Goal: Information Seeking & Learning: Find specific fact

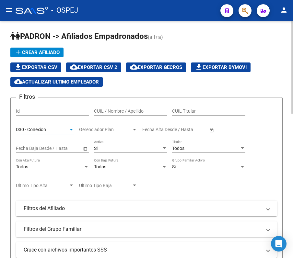
click at [49, 129] on div "D30 - Conexion" at bounding box center [42, 130] width 52 height 6
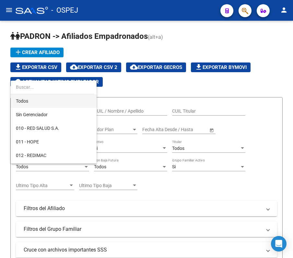
click at [59, 99] on span "Todos" at bounding box center [53, 101] width 75 height 14
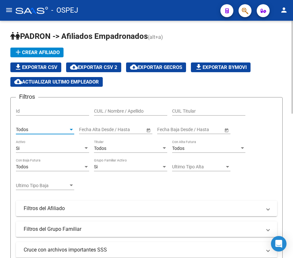
click at [43, 150] on div "Si" at bounding box center [49, 149] width 67 height 6
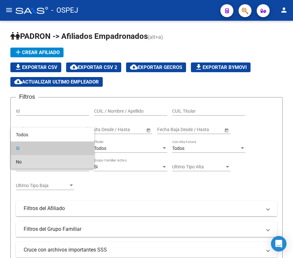
click at [40, 157] on span "No" at bounding box center [52, 162] width 73 height 14
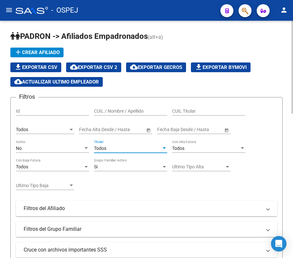
click at [112, 148] on div "Todos" at bounding box center [127, 149] width 67 height 6
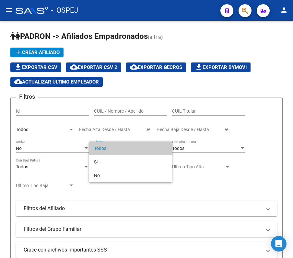
click at [240, 168] on div at bounding box center [146, 129] width 293 height 258
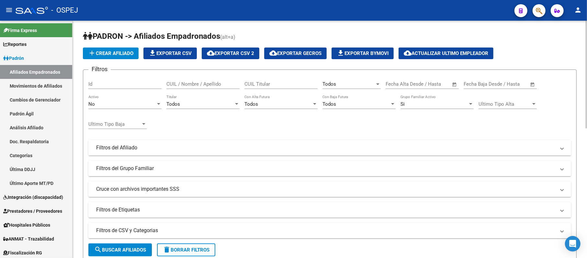
click at [142, 143] on mat-expansion-panel-header "Filtros del Afiliado" at bounding box center [329, 148] width 483 height 16
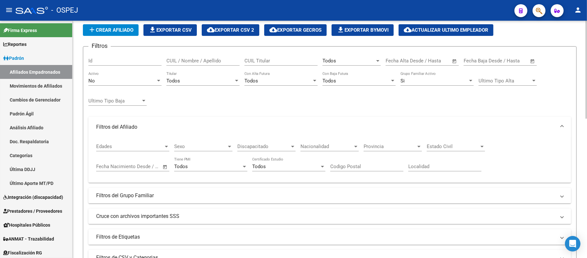
scroll to position [43, 0]
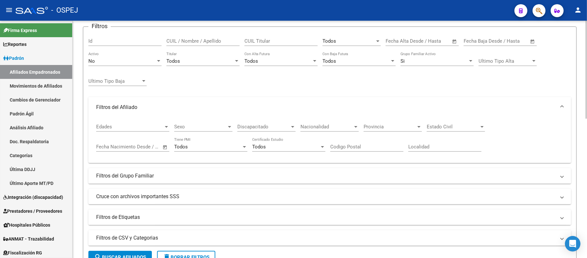
click at [192, 63] on div "Todos" at bounding box center [199, 61] width 67 height 6
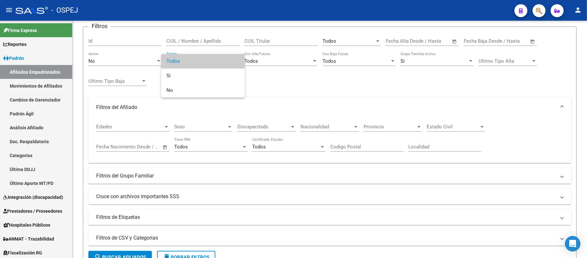
click at [115, 64] on div at bounding box center [293, 129] width 587 height 258
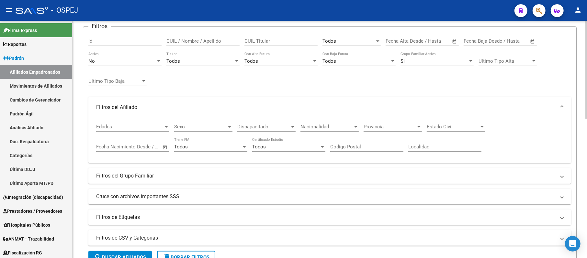
click at [109, 62] on div "No" at bounding box center [121, 61] width 67 height 6
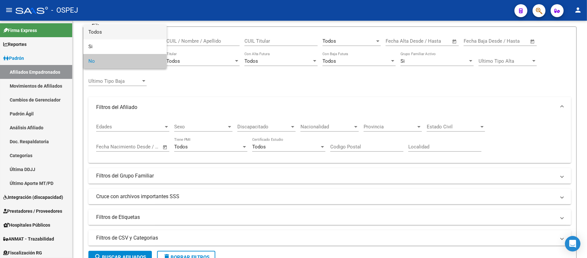
click at [123, 32] on span "Todos" at bounding box center [124, 32] width 73 height 15
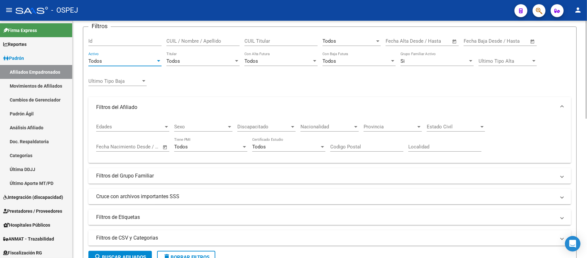
click at [122, 59] on div "Todos" at bounding box center [121, 61] width 67 height 6
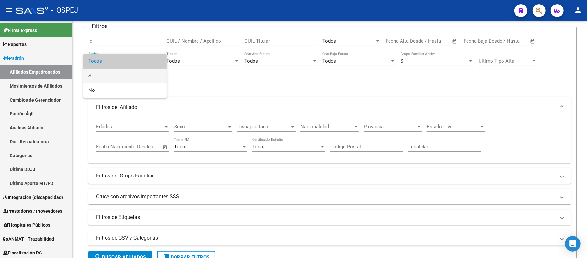
click at [115, 73] on span "Si" at bounding box center [124, 76] width 73 height 15
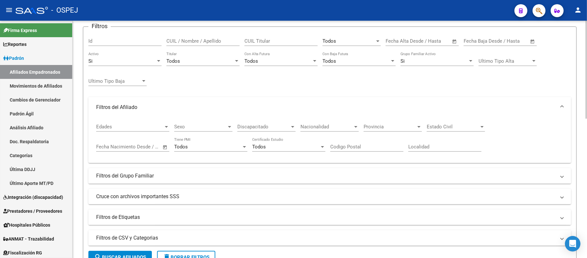
click at [175, 58] on div "Todos Titular" at bounding box center [202, 59] width 73 height 14
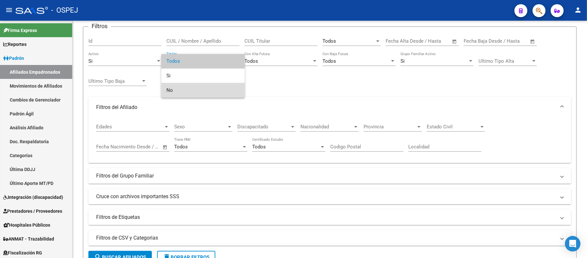
click at [192, 90] on span "No" at bounding box center [202, 90] width 73 height 15
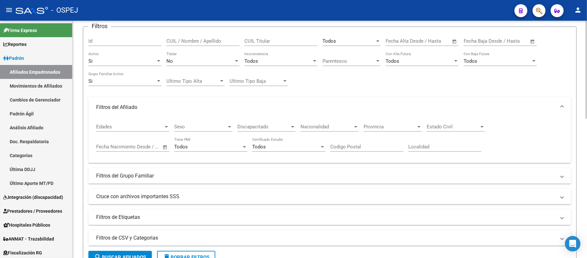
click at [292, 53] on div "Parentesco Parentesco" at bounding box center [351, 59] width 58 height 14
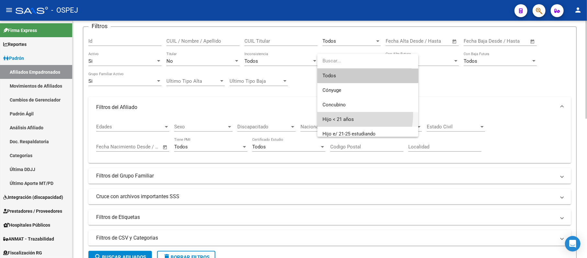
drag, startPoint x: 338, startPoint y: 114, endPoint x: 303, endPoint y: 118, distance: 35.1
click at [292, 115] on span "Hijo < 21 años" at bounding box center [367, 119] width 91 height 15
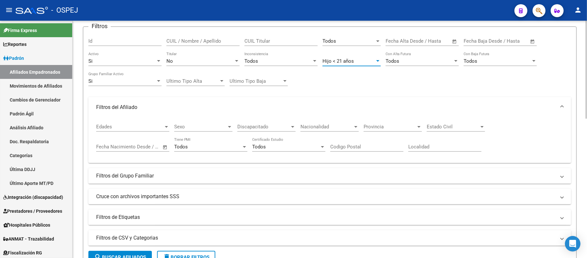
click at [144, 127] on span "Edades" at bounding box center [129, 127] width 67 height 6
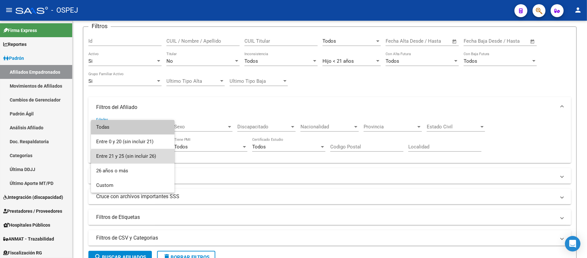
click at [137, 163] on span "Entre 21 y 25 (sin incluir 26)" at bounding box center [132, 156] width 73 height 15
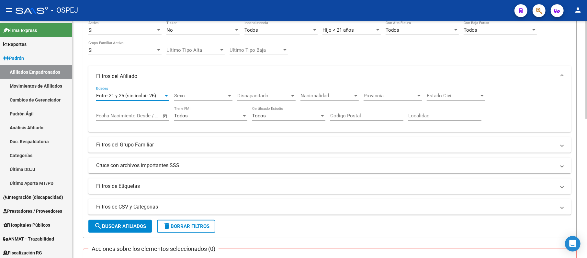
scroll to position [86, 0]
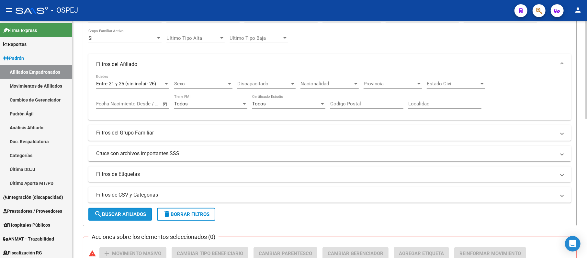
click at [120, 220] on button "search Buscar Afiliados" at bounding box center [119, 214] width 63 height 13
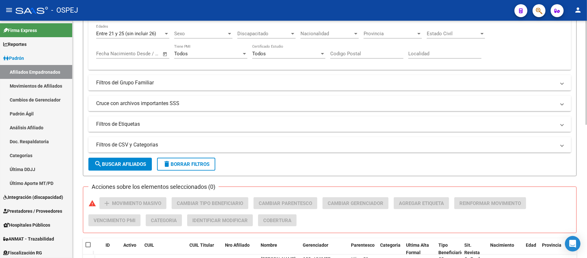
scroll to position [133, 0]
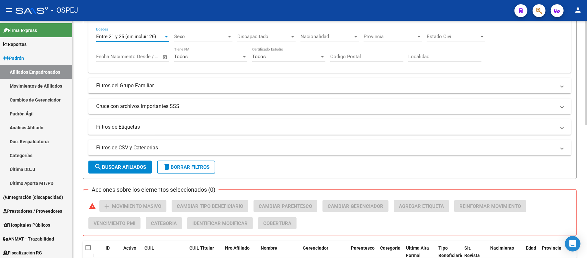
click at [136, 36] on span "Entre 21 y 25 (sin incluir 26)" at bounding box center [126, 37] width 60 height 6
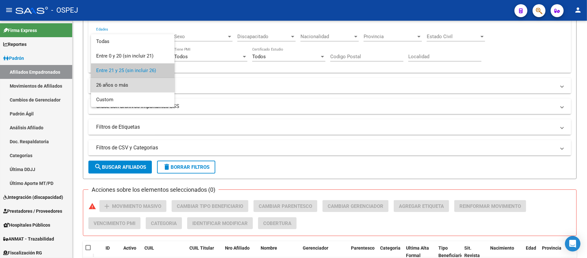
click at [145, 87] on span "26 años o más" at bounding box center [132, 85] width 73 height 15
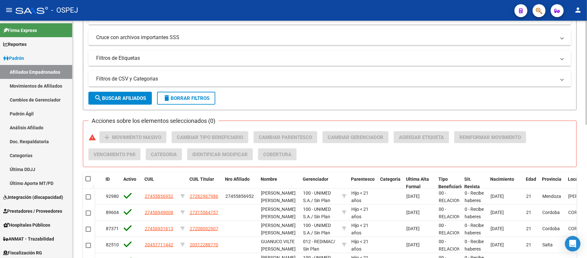
scroll to position [176, 0]
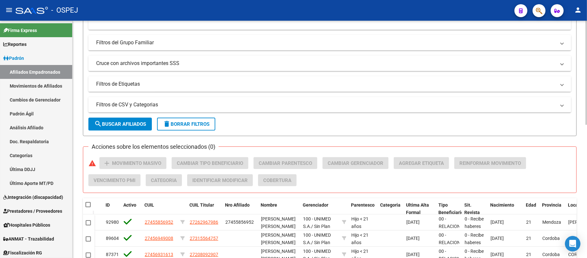
click at [120, 128] on button "search Buscar Afiliados" at bounding box center [119, 124] width 63 height 13
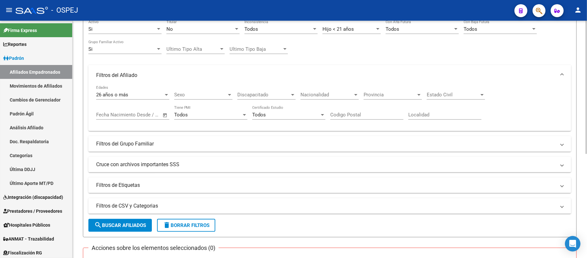
scroll to position [47, 0]
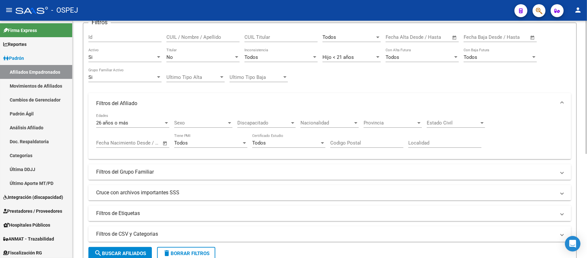
drag, startPoint x: 318, startPoint y: 57, endPoint x: 333, endPoint y: 57, distance: 15.5
click at [292, 57] on div "Filtros Id CUIL / Nombre / Apellido CUIL Titular Todos Seleccionar Gerenciador …" at bounding box center [329, 124] width 483 height 193
click at [292, 57] on span "Hijo < 21 años" at bounding box center [337, 57] width 31 height 6
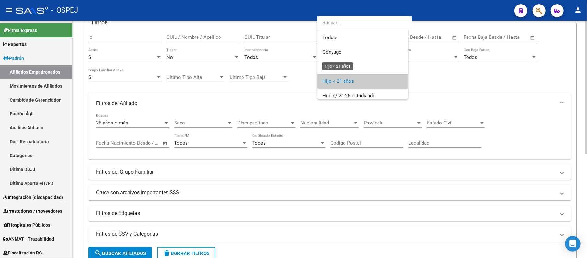
scroll to position [24, 0]
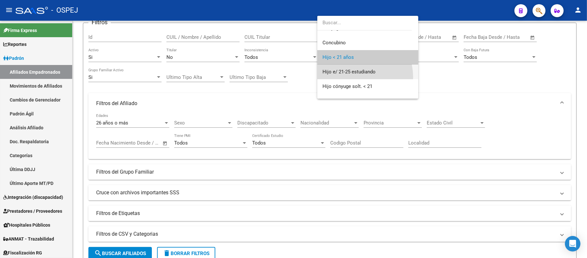
click at [292, 77] on span "Hijo e/ 21-25 estudiando" at bounding box center [367, 72] width 91 height 15
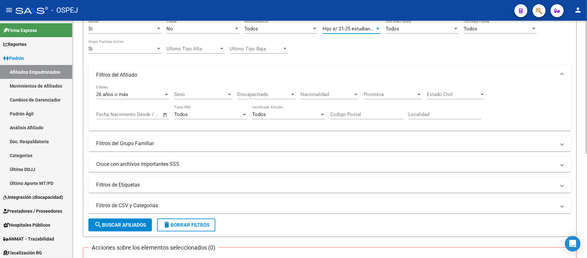
scroll to position [90, 0]
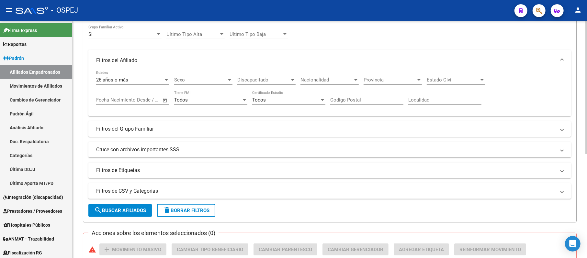
click at [110, 208] on span "search Buscar Afiliados" at bounding box center [120, 211] width 52 height 6
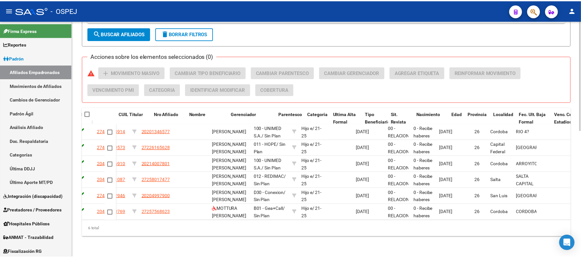
scroll to position [0, 159]
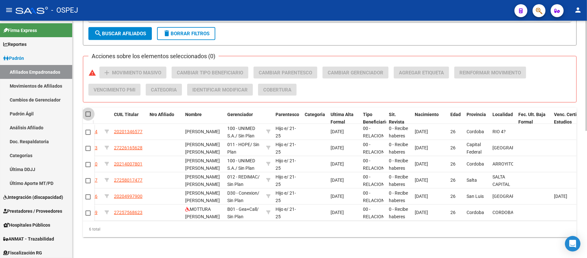
click at [87, 112] on span at bounding box center [87, 114] width 5 height 5
click at [88, 117] on input "checkbox" at bounding box center [88, 117] width 0 height 0
checkbox input "true"
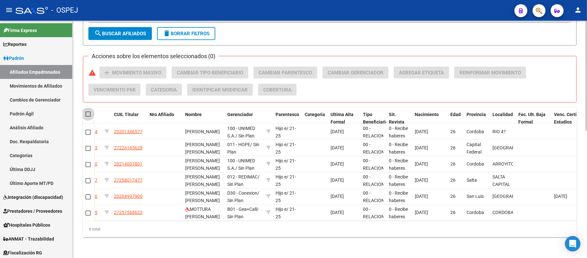
checkbox input "true"
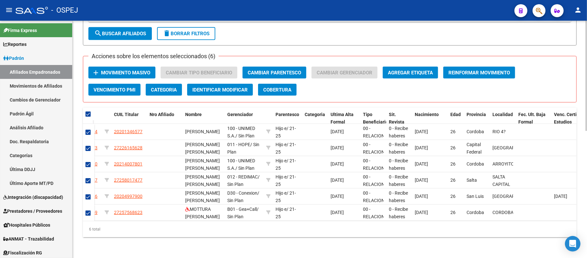
click at [119, 70] on span "Movimiento Masivo" at bounding box center [125, 73] width 49 height 6
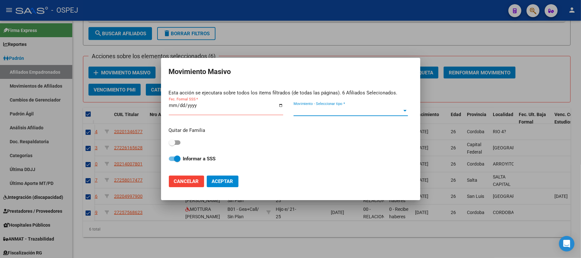
click at [292, 112] on span "Movimiento - Seleccionar tipo *" at bounding box center [347, 111] width 108 height 6
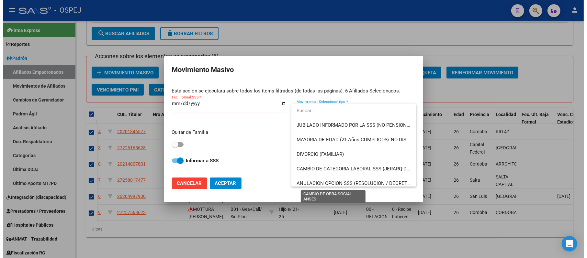
scroll to position [43, 0]
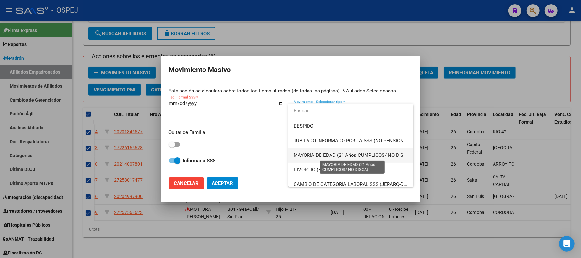
click at [292, 153] on span "MAYORIA DE EDAD (21 Años CUMPLICOS/ NO DISCA)" at bounding box center [352, 155] width 118 height 6
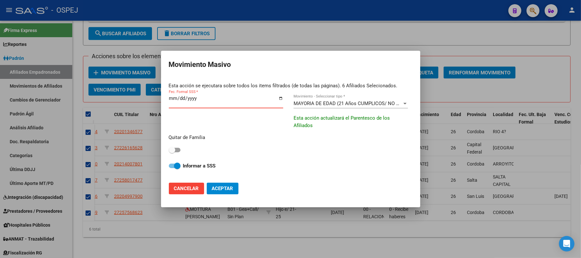
click at [212, 102] on input "Fec. Formal SSS *" at bounding box center [226, 101] width 114 height 10
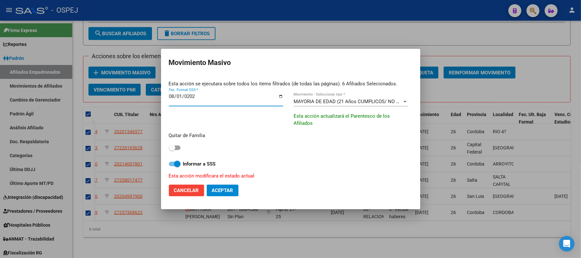
type input "2025-08-01"
click at [227, 192] on span "Aceptar" at bounding box center [222, 191] width 21 height 6
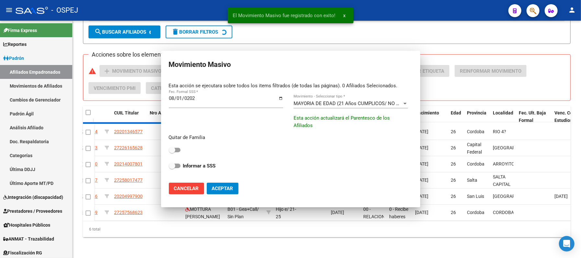
checkbox input "false"
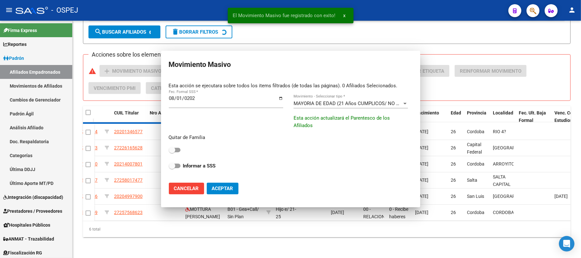
checkbox input "false"
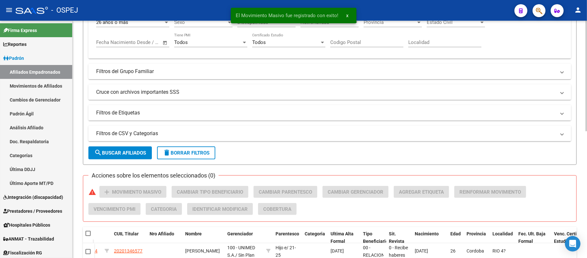
scroll to position [101, 0]
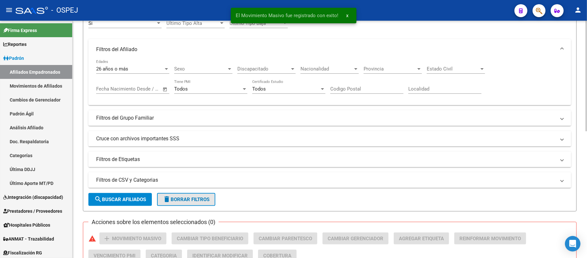
click at [205, 197] on span "delete Borrar Filtros" at bounding box center [186, 200] width 47 height 6
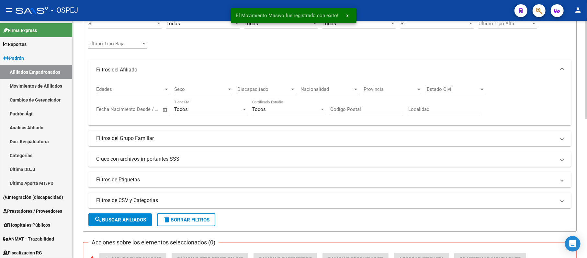
scroll to position [0, 0]
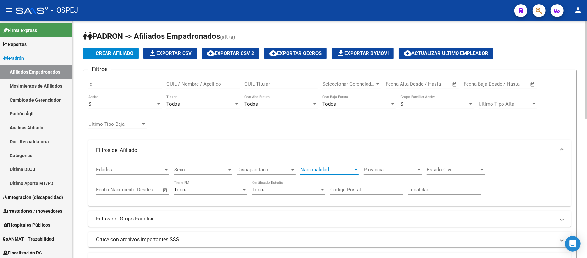
click at [292, 169] on span "Nacionalidad" at bounding box center [326, 170] width 52 height 6
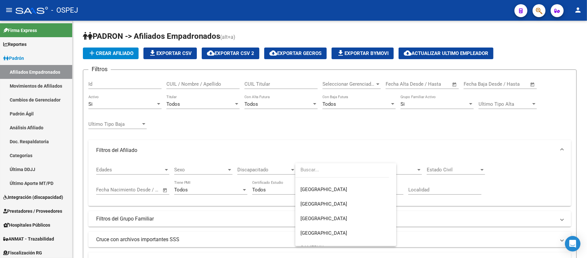
scroll to position [2758, 0]
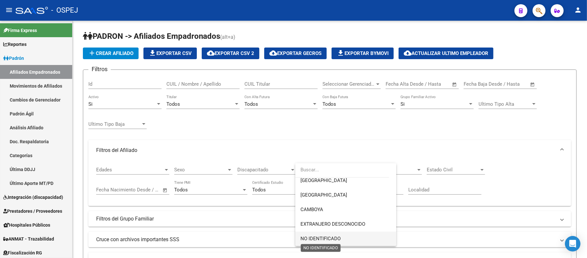
click at [292, 236] on span "NO IDENTIFICADO" at bounding box center [320, 239] width 40 height 6
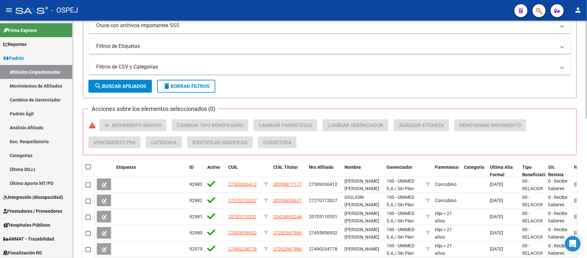
scroll to position [216, 0]
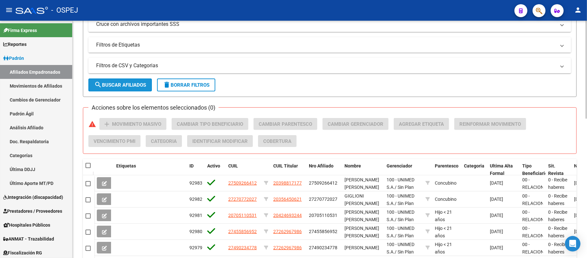
click at [120, 90] on button "search Buscar Afiliados" at bounding box center [119, 85] width 63 height 13
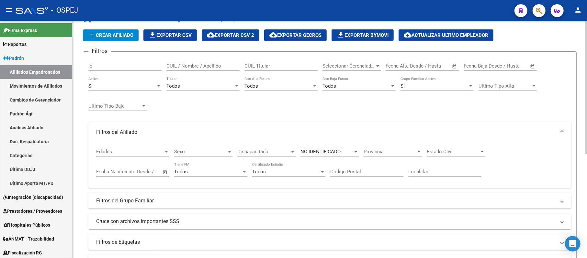
scroll to position [13, 0]
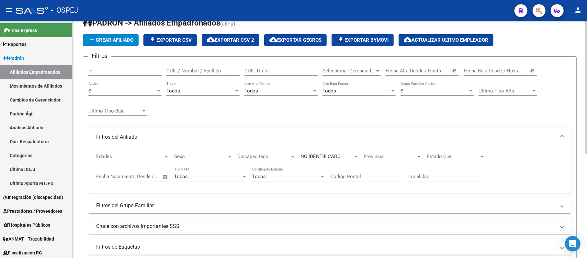
click at [292, 150] on div "NO IDENTIFICADO Nacionalidad" at bounding box center [329, 155] width 58 height 14
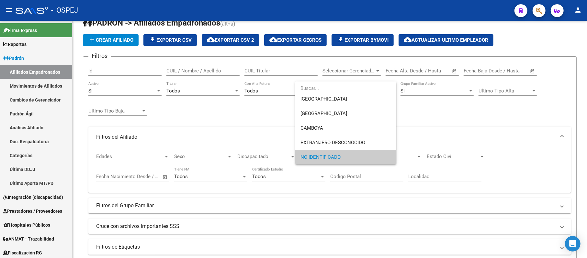
scroll to position [0, 0]
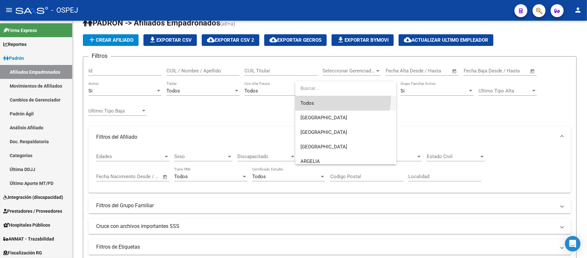
click at [292, 97] on span "Todos" at bounding box center [345, 103] width 91 height 15
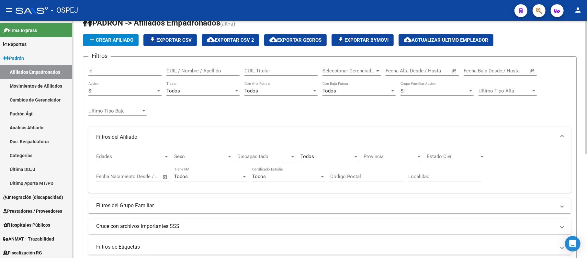
click at [292, 111] on div "Filtros Id CUIL / Nombre / Apellido CUIL Titular Seleccionar Gerenciador Selecc…" at bounding box center [329, 158] width 483 height 193
click at [292, 119] on div "Filtros Id CUIL / Nombre / Apellido CUIL Titular Seleccionar Gerenciador Selecc…" at bounding box center [329, 158] width 483 height 193
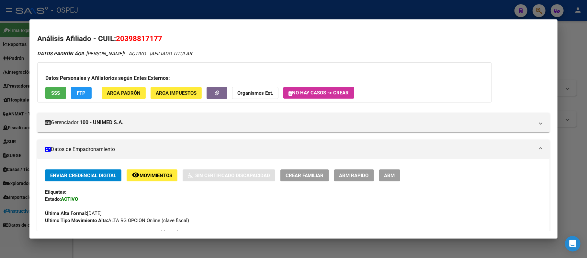
scroll to position [72, 0]
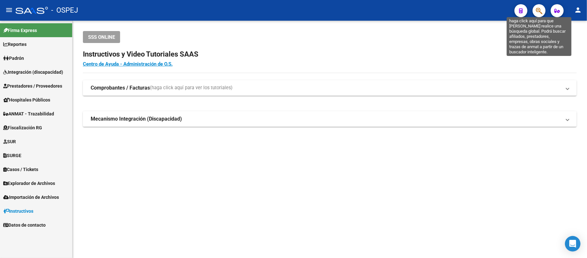
click at [542, 8] on icon "button" at bounding box center [539, 10] width 6 height 7
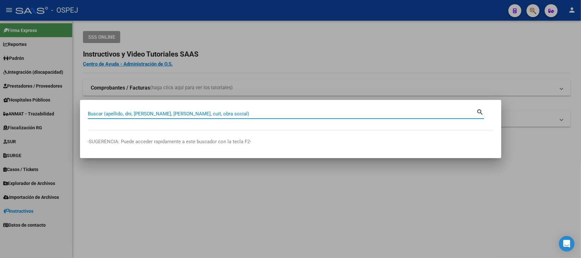
paste input "34753378"
type input "34753378"
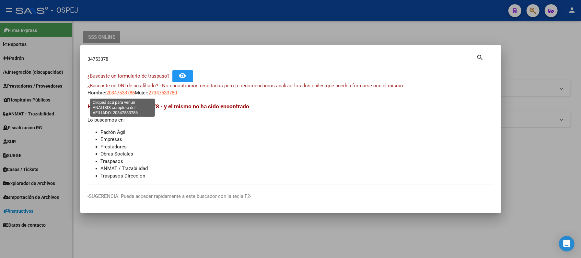
click at [127, 93] on span "20347533786" at bounding box center [121, 93] width 28 height 6
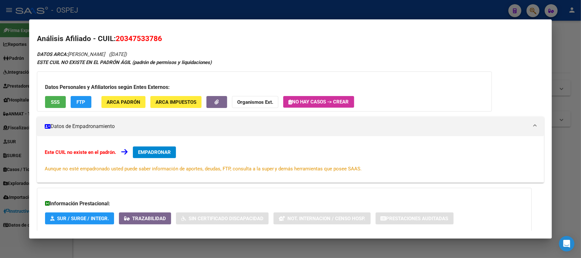
click at [257, 96] on button "Organismos Ext." at bounding box center [255, 102] width 46 height 12
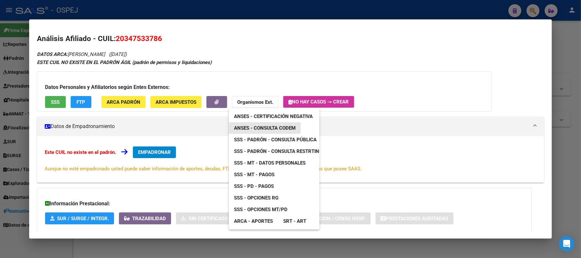
click at [252, 129] on span "ANSES - Consulta CODEM" at bounding box center [265, 128] width 62 height 6
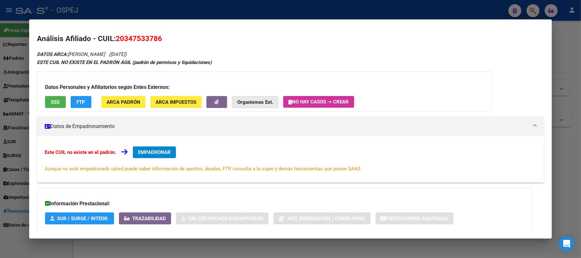
click at [256, 104] on strong "Organismos Ext." at bounding box center [255, 102] width 36 height 6
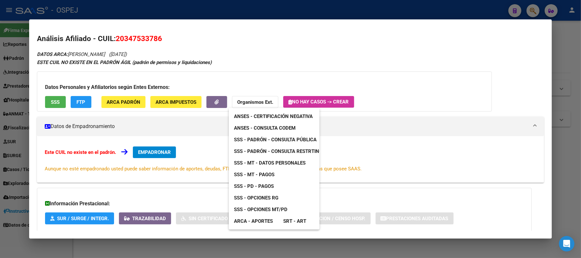
click at [254, 197] on span "SSS - Opciones RG" at bounding box center [256, 198] width 44 height 6
